Goal: Task Accomplishment & Management: Complete application form

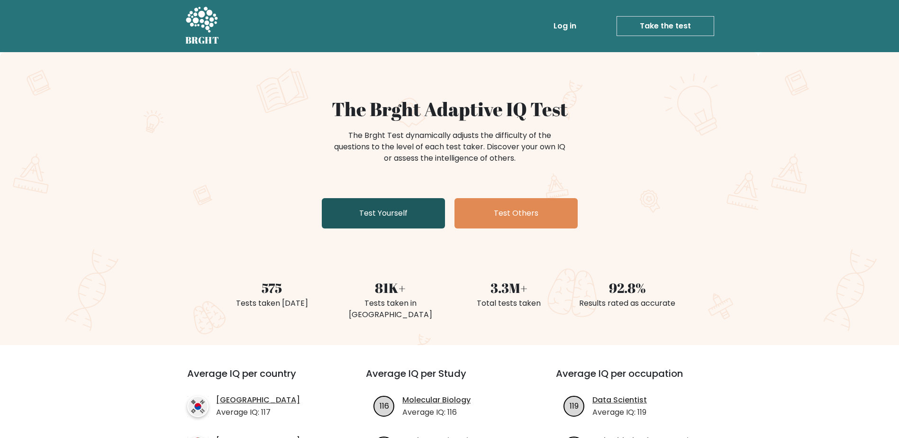
click at [374, 219] on link "Test Yourself" at bounding box center [383, 213] width 123 height 30
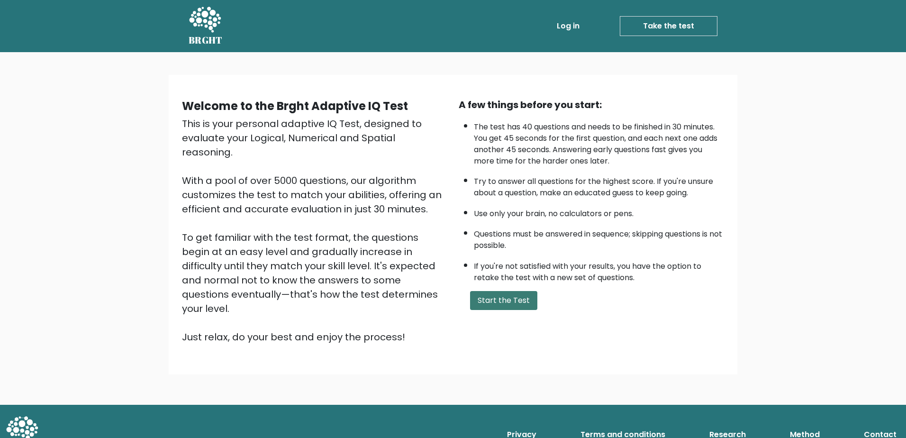
click at [495, 301] on button "Start the Test" at bounding box center [503, 300] width 67 height 19
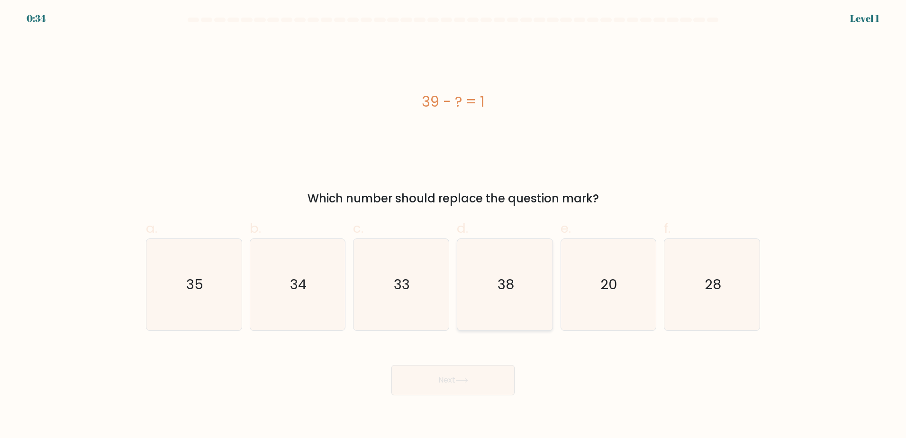
click at [508, 297] on icon "38" at bounding box center [504, 284] width 91 height 91
click at [454, 225] on input "d. 38" at bounding box center [453, 222] width 0 height 6
radio input "true"
click at [479, 386] on button "Next" at bounding box center [453, 380] width 123 height 30
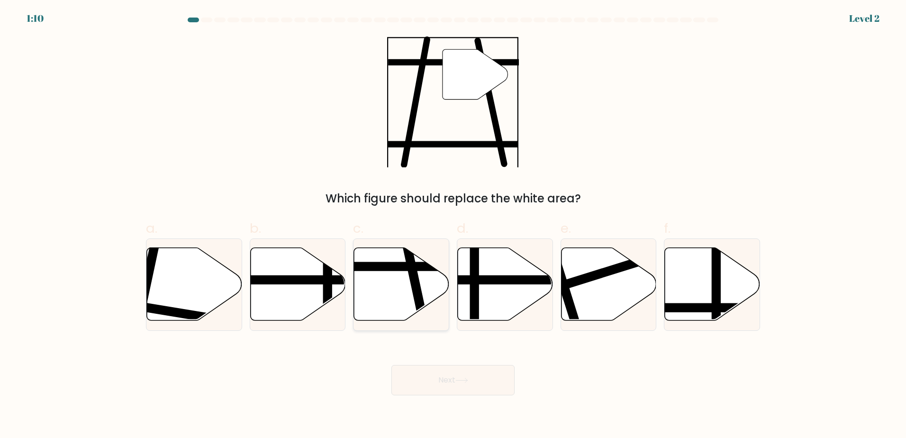
click at [394, 266] on line at bounding box center [371, 266] width 192 height 0
click at [453, 225] on input "c." at bounding box center [453, 222] width 0 height 6
radio input "true"
click at [476, 386] on button "Next" at bounding box center [453, 380] width 123 height 30
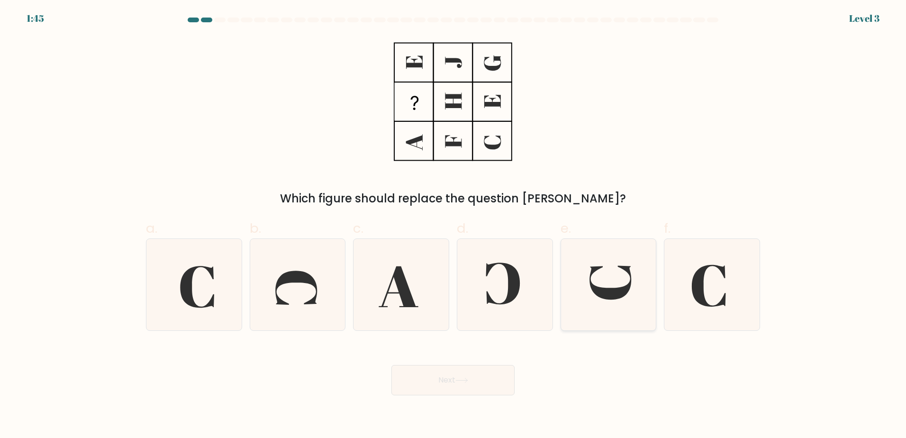
click at [597, 286] on icon at bounding box center [608, 284] width 91 height 91
click at [454, 225] on input "e." at bounding box center [453, 222] width 0 height 6
radio input "true"
click at [467, 380] on icon at bounding box center [462, 380] width 13 height 5
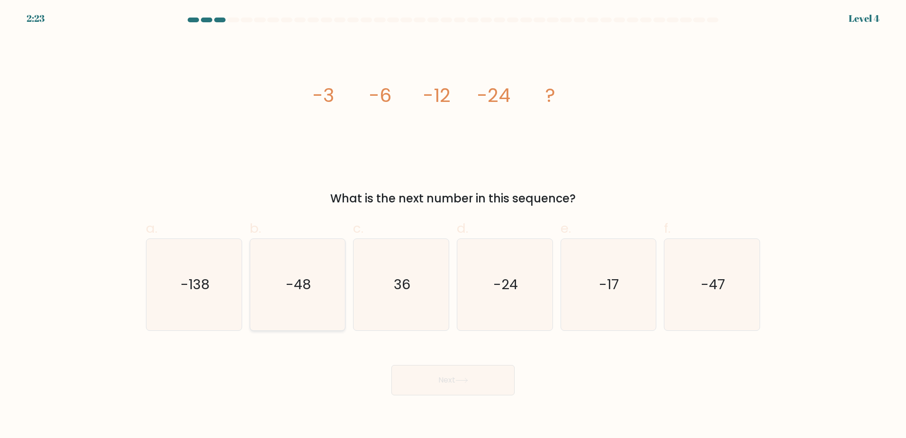
click at [303, 303] on icon "-48" at bounding box center [297, 284] width 91 height 91
click at [453, 225] on input "b. -48" at bounding box center [453, 222] width 0 height 6
radio input "true"
click at [461, 379] on icon at bounding box center [462, 380] width 13 height 5
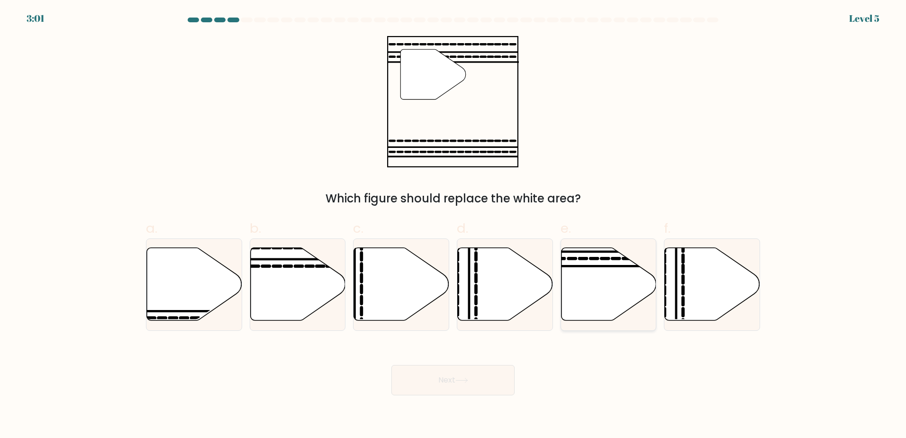
click at [585, 266] on line at bounding box center [639, 266] width 192 height 0
click at [454, 225] on input "e." at bounding box center [453, 222] width 0 height 6
radio input "true"
click at [449, 390] on button "Next" at bounding box center [453, 380] width 123 height 30
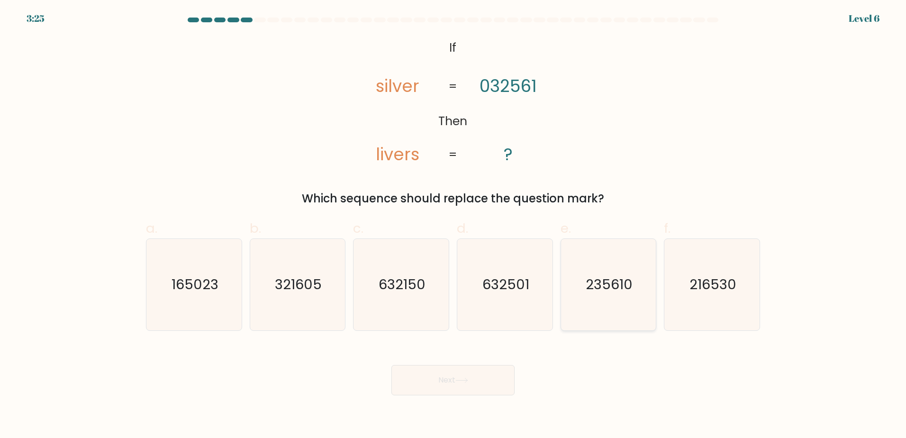
click at [605, 283] on text "235610" at bounding box center [609, 284] width 47 height 19
click at [454, 225] on input "e. 235610" at bounding box center [453, 222] width 0 height 6
radio input "true"
click at [478, 384] on button "Next" at bounding box center [453, 380] width 123 height 30
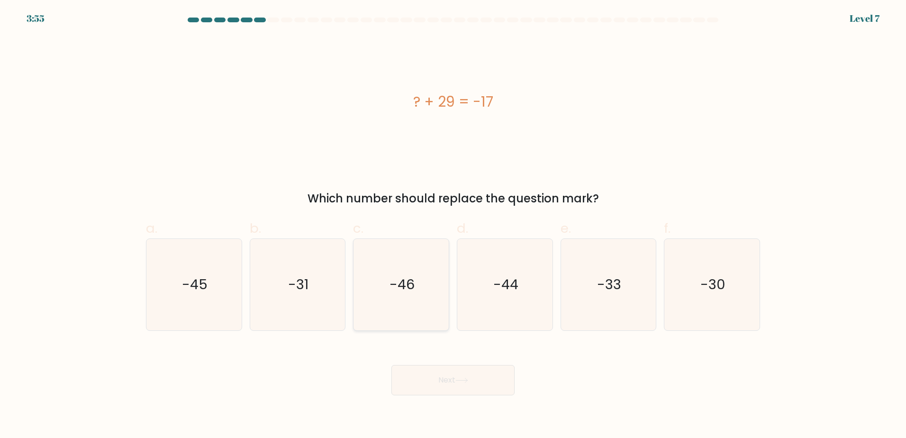
click at [416, 257] on icon "-46" at bounding box center [401, 284] width 91 height 91
click at [453, 225] on input "c. -46" at bounding box center [453, 222] width 0 height 6
radio input "true"
click at [494, 387] on button "Next" at bounding box center [453, 380] width 123 height 30
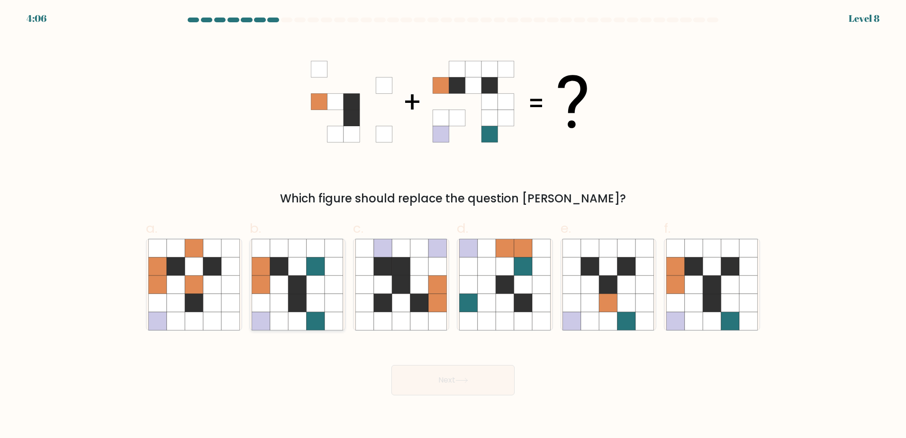
click at [305, 296] on icon at bounding box center [298, 302] width 18 height 18
click at [453, 225] on input "b." at bounding box center [453, 222] width 0 height 6
radio input "true"
click at [450, 385] on button "Next" at bounding box center [453, 380] width 123 height 30
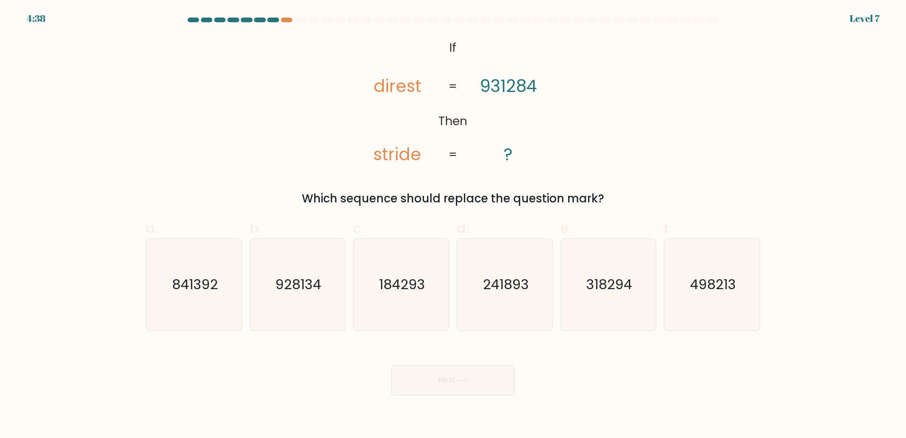
click at [500, 89] on tspan "931284" at bounding box center [508, 86] width 57 height 24
click at [192, 301] on icon "841392" at bounding box center [193, 284] width 91 height 91
click at [453, 225] on input "a. 841392" at bounding box center [453, 222] width 0 height 6
radio input "true"
click at [451, 375] on button "Next" at bounding box center [453, 380] width 123 height 30
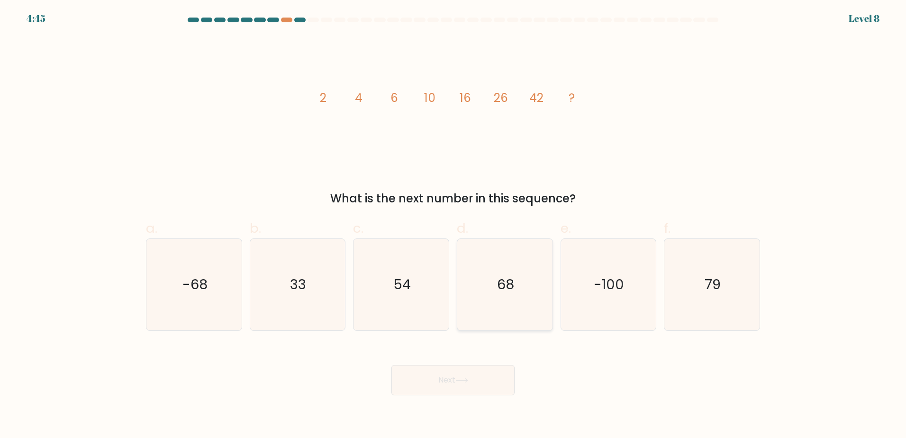
click at [504, 283] on text "68" at bounding box center [505, 284] width 17 height 19
click at [454, 225] on input "d. 68" at bounding box center [453, 222] width 0 height 6
radio input "true"
click at [463, 373] on button "Next" at bounding box center [453, 380] width 123 height 30
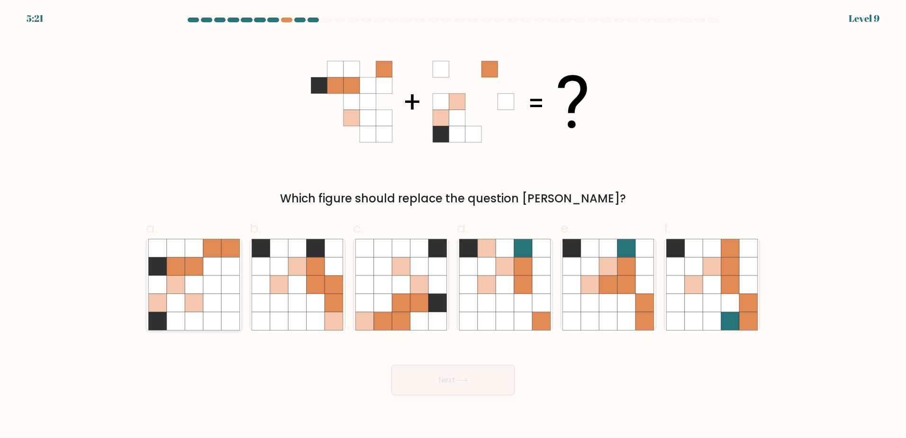
click at [190, 295] on icon at bounding box center [194, 302] width 18 height 18
click at [453, 225] on input "a." at bounding box center [453, 222] width 0 height 6
radio input "true"
click at [475, 383] on button "Next" at bounding box center [453, 380] width 123 height 30
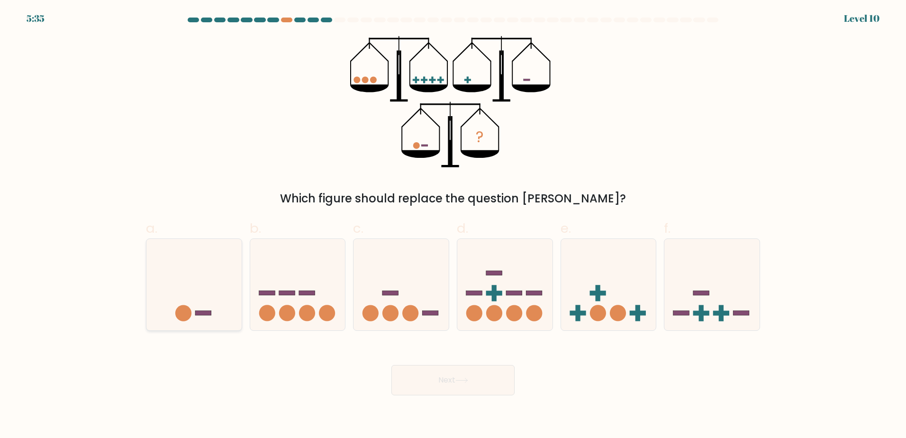
click at [217, 317] on icon at bounding box center [193, 284] width 95 height 79
click at [453, 225] on input "a." at bounding box center [453, 222] width 0 height 6
radio input "true"
click at [470, 388] on button "Next" at bounding box center [453, 380] width 123 height 30
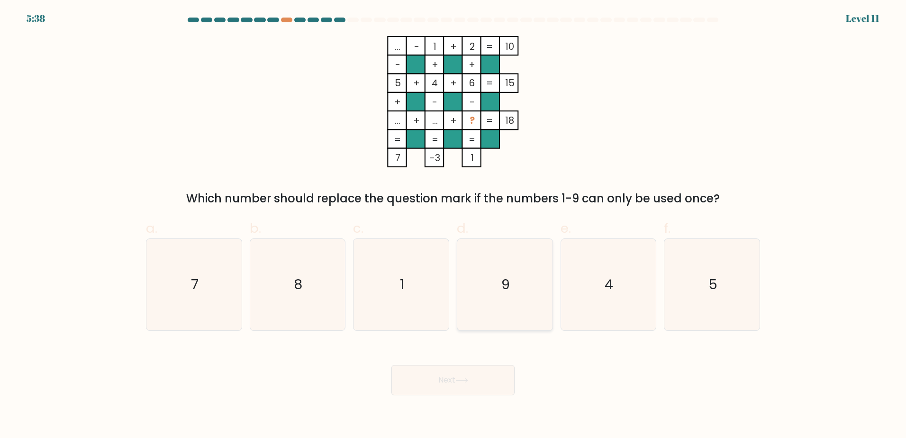
click at [524, 287] on icon "9" at bounding box center [504, 284] width 91 height 91
click at [454, 225] on input "d. 9" at bounding box center [453, 222] width 0 height 6
radio input "true"
click at [396, 122] on tspan "..." at bounding box center [398, 120] width 6 height 13
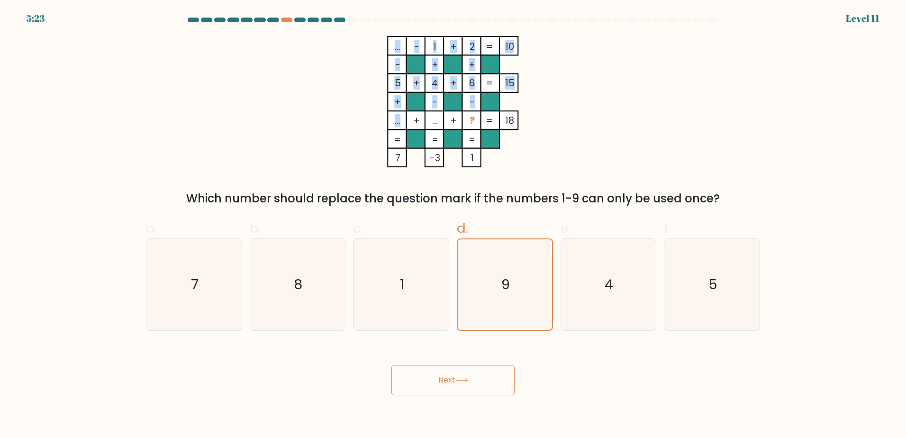
drag, startPoint x: 400, startPoint y: 121, endPoint x: 392, endPoint y: 122, distance: 8.1
click at [392, 122] on icon "... - 1 + 2 10 - + + 5 + 4 + 6 15 + - - ... + ... + ? = 18 = = = = 7 -3 1 =" at bounding box center [453, 101] width 284 height 131
drag, startPoint x: 392, startPoint y: 122, endPoint x: 429, endPoint y: 121, distance: 37.5
click at [429, 121] on rect at bounding box center [434, 120] width 18 height 18
drag, startPoint x: 432, startPoint y: 123, endPoint x: 428, endPoint y: 120, distance: 5.1
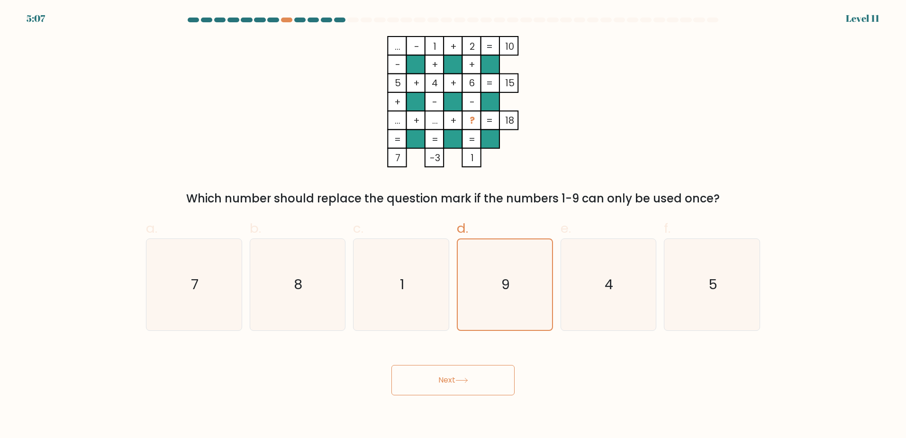
click at [428, 120] on rect at bounding box center [434, 120] width 18 height 18
click at [218, 303] on icon "7" at bounding box center [193, 284] width 91 height 91
click at [453, 225] on input "a. 7" at bounding box center [453, 222] width 0 height 6
radio input "true"
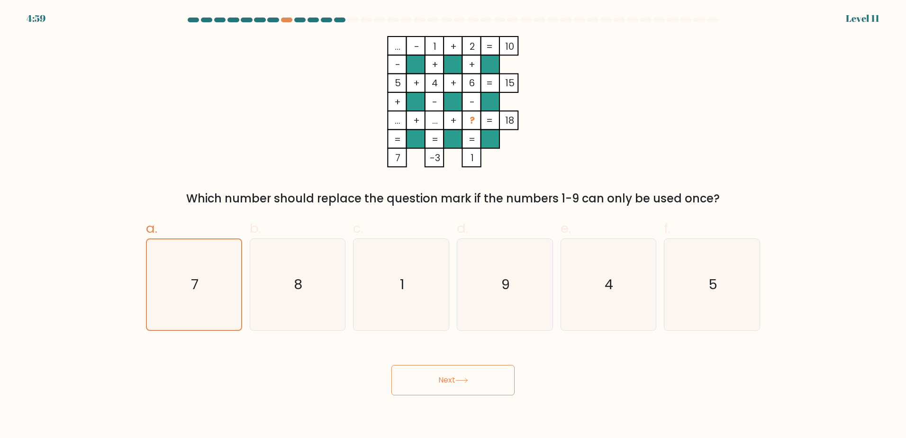
click at [448, 382] on button "Next" at bounding box center [453, 380] width 123 height 30
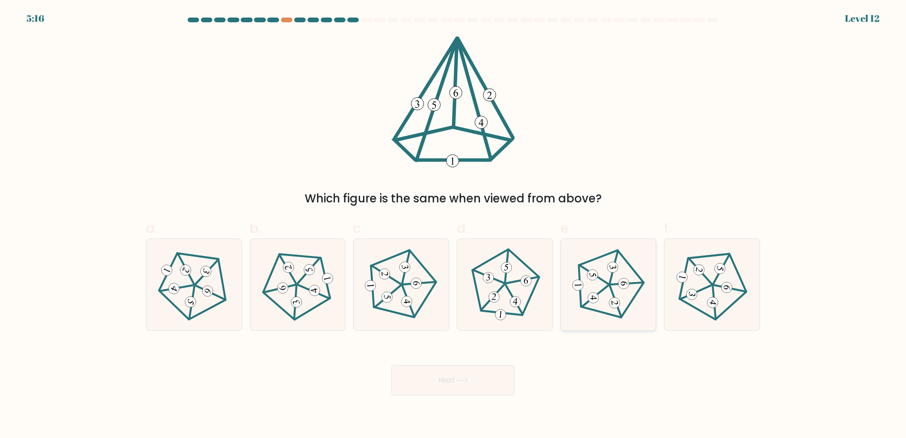
click at [608, 298] on icon at bounding box center [608, 284] width 73 height 73
click at [454, 225] on input "e." at bounding box center [453, 222] width 0 height 6
radio input "true"
click at [477, 376] on button "Next" at bounding box center [453, 380] width 123 height 30
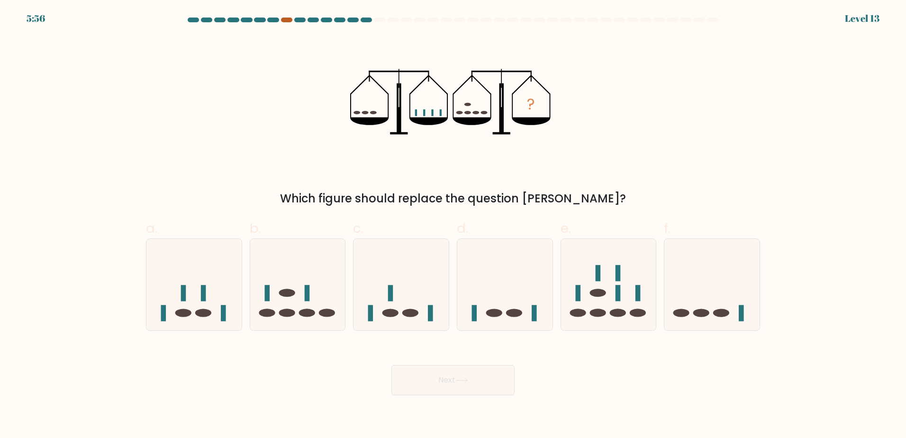
click at [286, 18] on div at bounding box center [286, 20] width 11 height 5
click at [289, 18] on div at bounding box center [286, 20] width 11 height 5
click at [194, 305] on icon at bounding box center [193, 284] width 95 height 79
click at [453, 225] on input "a." at bounding box center [453, 222] width 0 height 6
radio input "true"
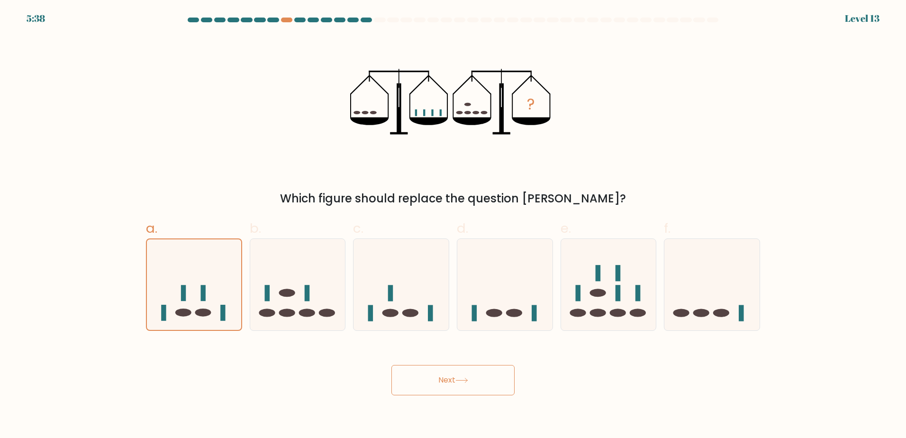
click at [460, 380] on icon at bounding box center [461, 380] width 11 height 4
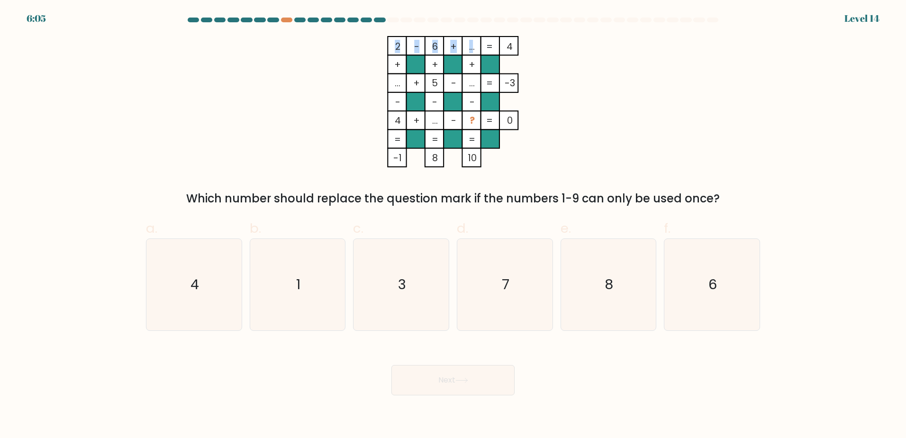
drag, startPoint x: 479, startPoint y: 47, endPoint x: 471, endPoint y: 53, distance: 9.2
click at [471, 53] on icon "2 - 6 + ... 4 + + + ... + 5 - ... -3 - - - 4 + ... - ? = 0 = = = = -1 8 10 =" at bounding box center [453, 101] width 284 height 131
drag, startPoint x: 471, startPoint y: 53, endPoint x: 475, endPoint y: 57, distance: 6.0
click at [475, 57] on rect at bounding box center [472, 64] width 18 height 18
click at [474, 51] on tspan "..." at bounding box center [473, 46] width 6 height 13
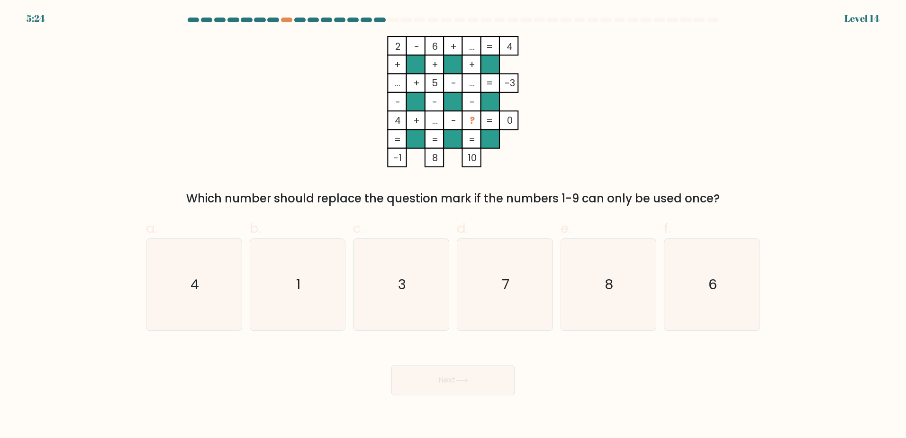
click at [474, 82] on tspan "..." at bounding box center [473, 82] width 6 height 13
drag, startPoint x: 474, startPoint y: 87, endPoint x: 467, endPoint y: 88, distance: 7.3
click at [467, 88] on icon "2 - 6 + ... 4 + + + ... + 5 - ... -3 - - - 4 + ... - ? = 0 = = = = -1 8 10 =" at bounding box center [453, 101] width 284 height 131
drag, startPoint x: 467, startPoint y: 88, endPoint x: 463, endPoint y: 37, distance: 50.9
click at [463, 37] on rect at bounding box center [472, 46] width 18 height 18
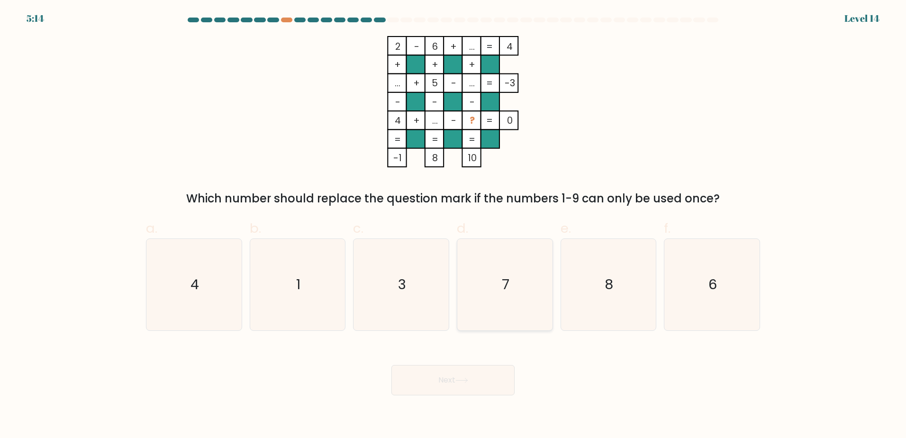
click at [532, 287] on icon "7" at bounding box center [504, 284] width 91 height 91
click at [454, 225] on input "d. 7" at bounding box center [453, 222] width 0 height 6
radio input "true"
click at [482, 384] on button "Next" at bounding box center [453, 380] width 123 height 30
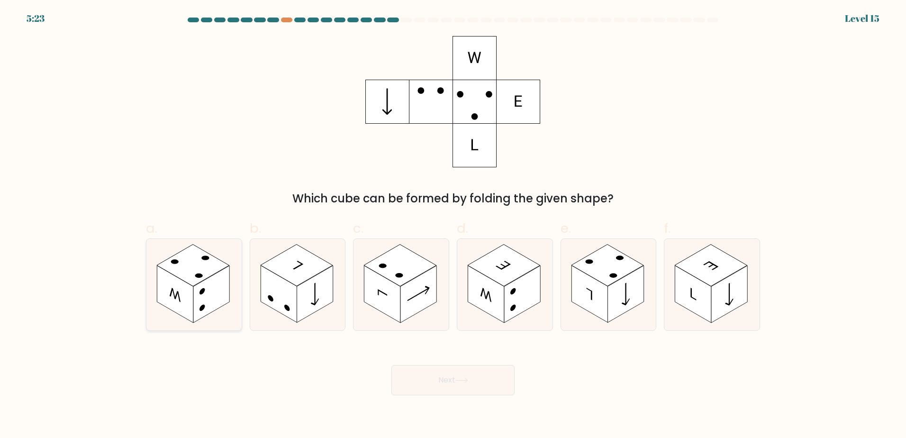
click at [218, 278] on rect at bounding box center [211, 293] width 36 height 57
click at [453, 225] on input "a." at bounding box center [453, 222] width 0 height 6
radio input "true"
click at [431, 374] on button "Next" at bounding box center [453, 380] width 123 height 30
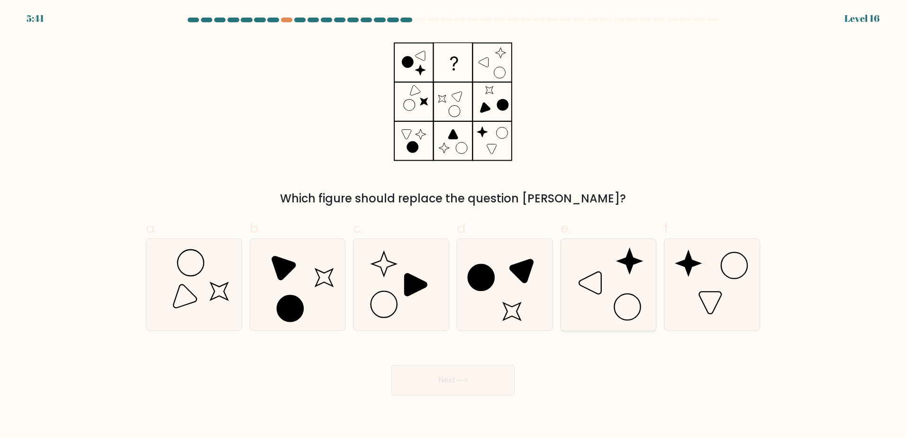
click at [605, 294] on icon at bounding box center [608, 284] width 91 height 91
click at [454, 225] on input "e." at bounding box center [453, 222] width 0 height 6
radio input "true"
click at [492, 378] on button "Next" at bounding box center [453, 380] width 123 height 30
